Goal: Information Seeking & Learning: Learn about a topic

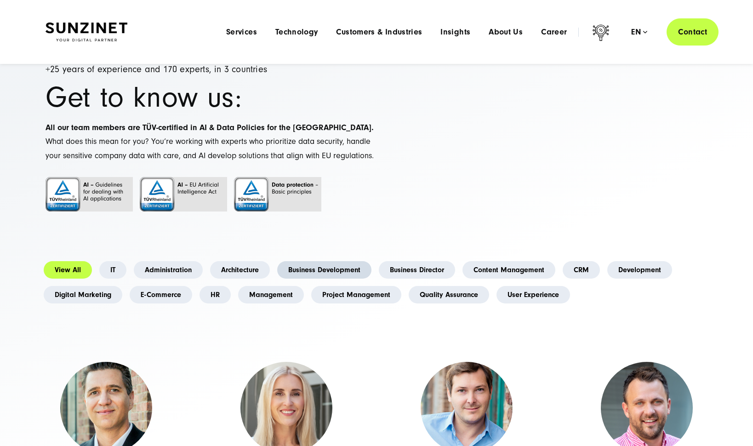
scroll to position [16, 0]
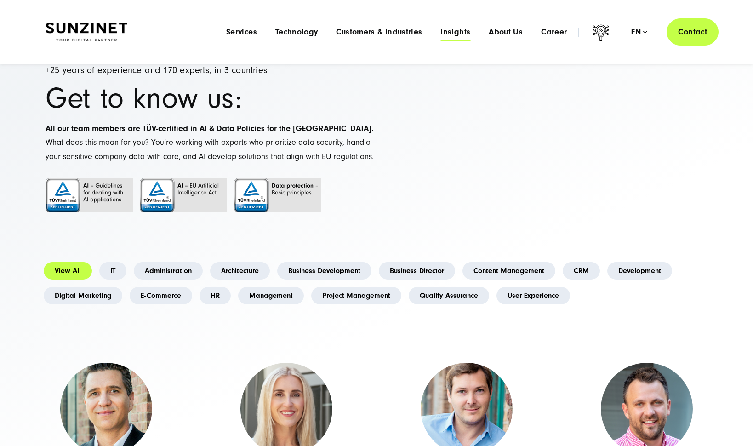
click at [454, 28] on span "Insights" at bounding box center [455, 32] width 30 height 9
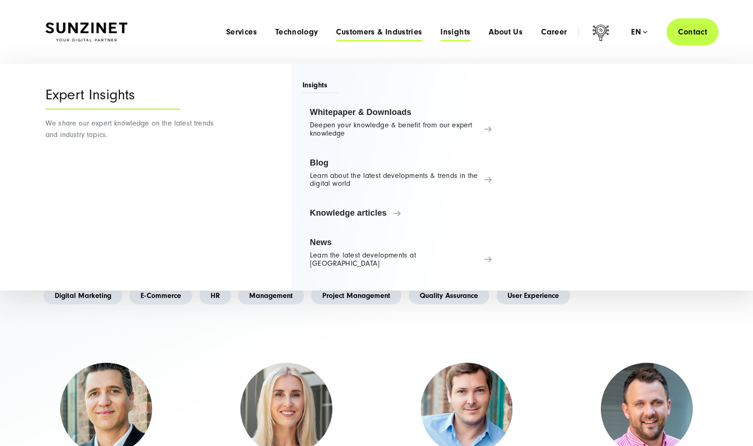
click at [364, 30] on span "Customers & Industries" at bounding box center [379, 32] width 86 height 9
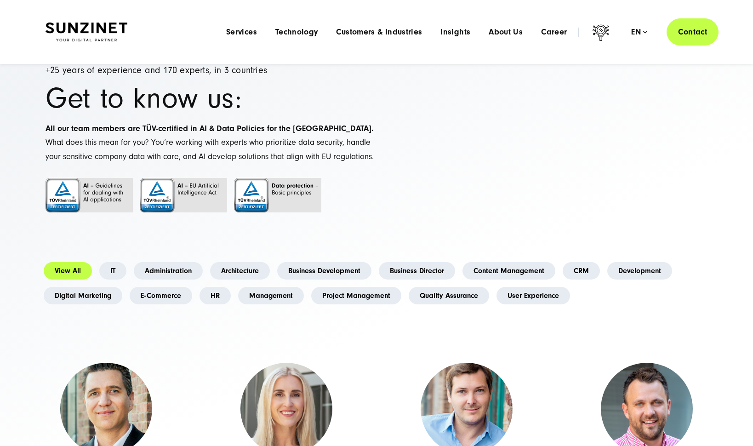
click at [323, 32] on li "Technology Menu Tailored Technology Solutions With our technology stack, we hav…" at bounding box center [296, 32] width 61 height 10
click at [305, 31] on span "Technology" at bounding box center [296, 32] width 43 height 9
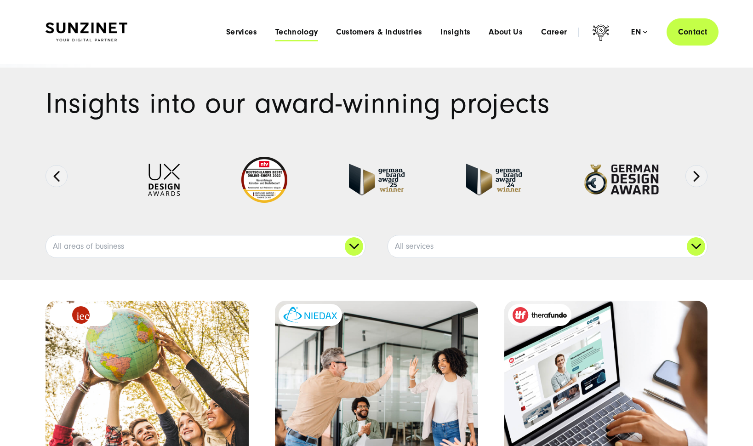
click at [288, 34] on span "Technology" at bounding box center [296, 32] width 43 height 9
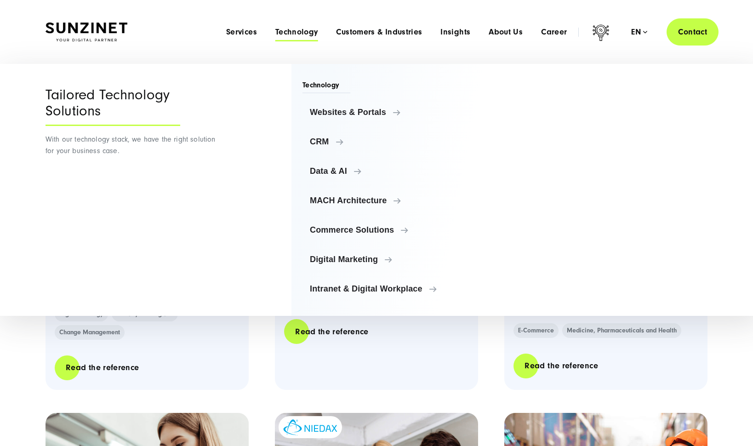
scroll to position [343, 0]
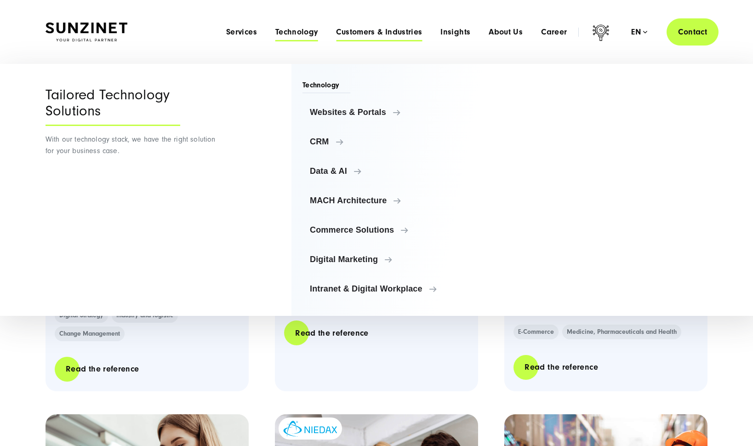
click at [388, 30] on span "Customers & Industries" at bounding box center [379, 32] width 86 height 9
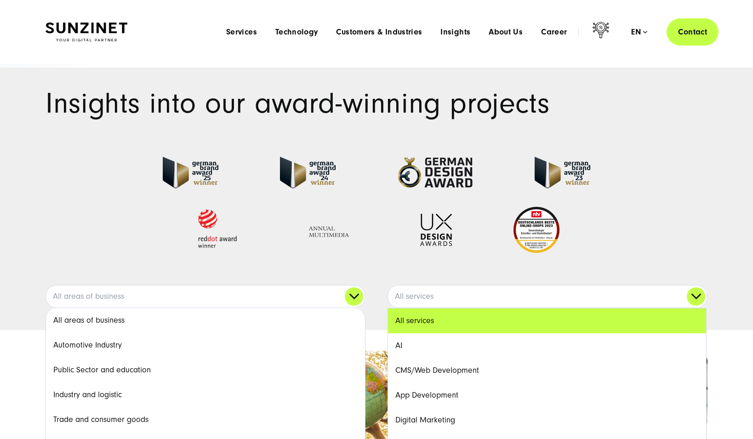
click at [296, 38] on div "Menu Services Menu Full Service Digital Agency We solve complex challenges and …" at bounding box center [467, 31] width 501 height 27
click at [291, 32] on span "Technology" at bounding box center [296, 32] width 43 height 9
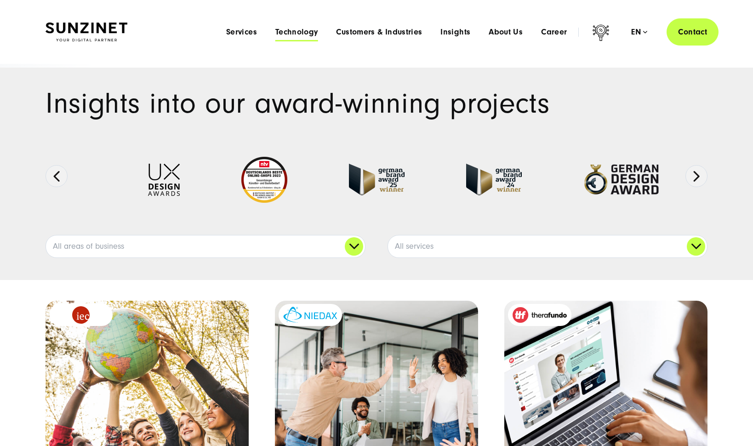
click at [290, 33] on span "Technology" at bounding box center [296, 32] width 43 height 9
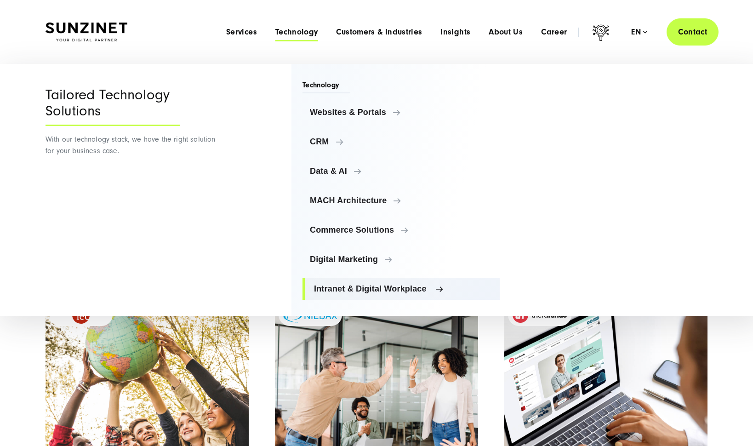
click at [336, 287] on span "Intranet & Digital Workplace" at bounding box center [403, 288] width 178 height 9
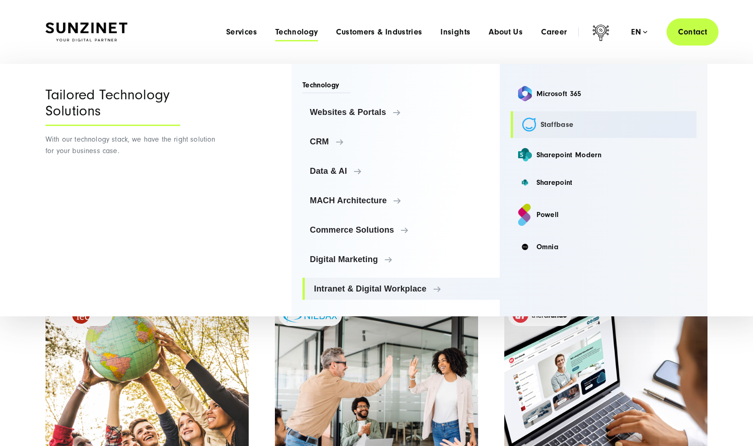
click at [534, 123] on link "Staffbase" at bounding box center [604, 124] width 186 height 27
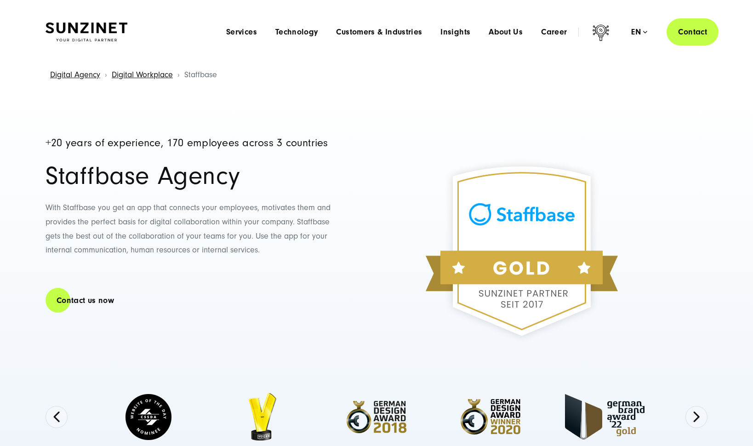
click at [91, 181] on h1 "Staffbase Agency" at bounding box center [191, 176] width 290 height 26
copy h1 "Staffbase"
click at [12, 104] on div "+20 years of experience, 170 employees across 3 countries Staffbase Agency With…" at bounding box center [376, 286] width 753 height 399
